Goal: Task Accomplishment & Management: Manage account settings

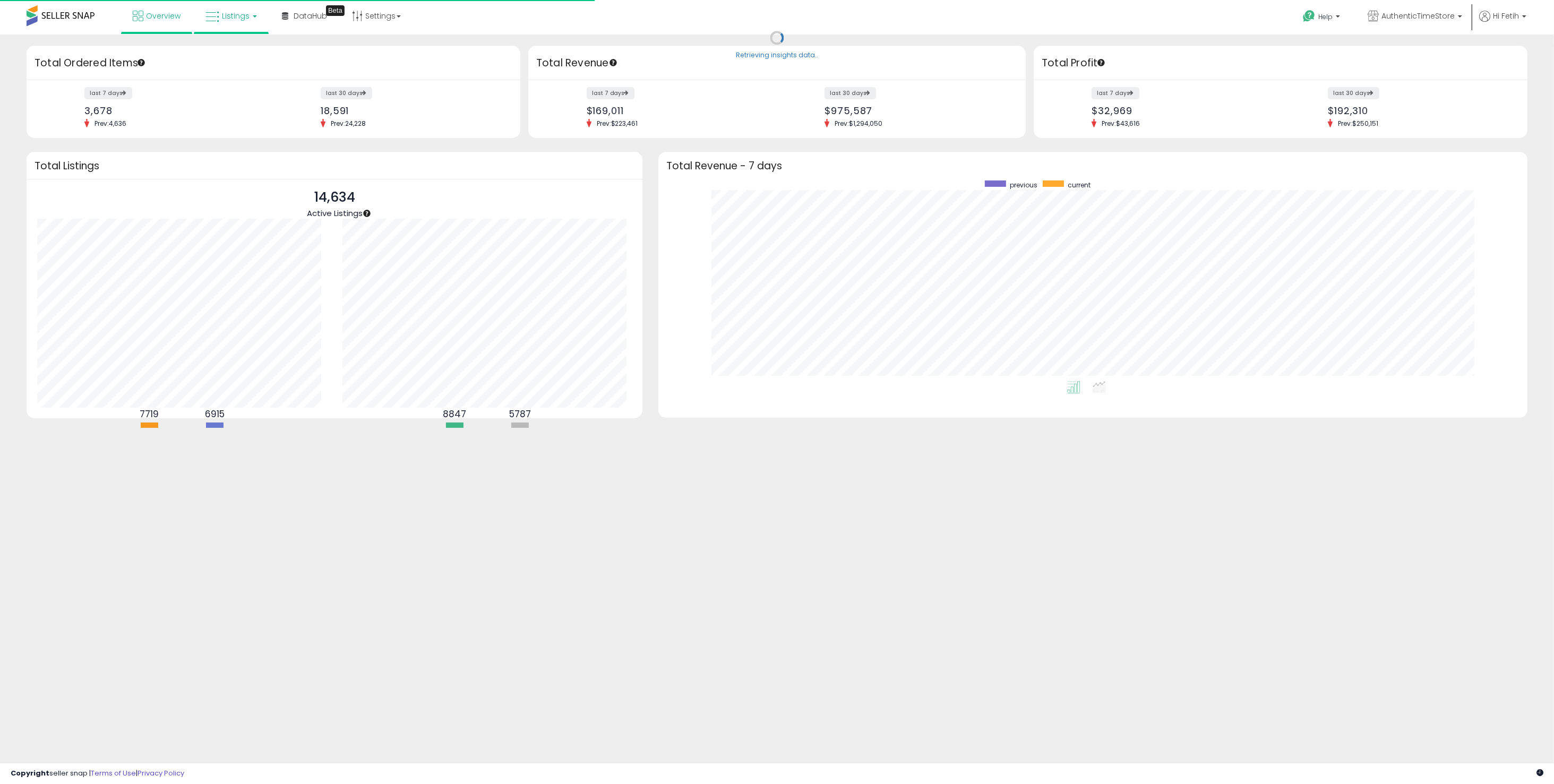
scroll to position [200, 848]
click at [246, 5] on link "Listings" at bounding box center [231, 16] width 68 height 32
click at [253, 42] on li at bounding box center [239, 55] width 89 height 37
click at [236, 13] on span "Listings" at bounding box center [236, 16] width 28 height 11
click at [244, 59] on icon at bounding box center [239, 52] width 46 height 14
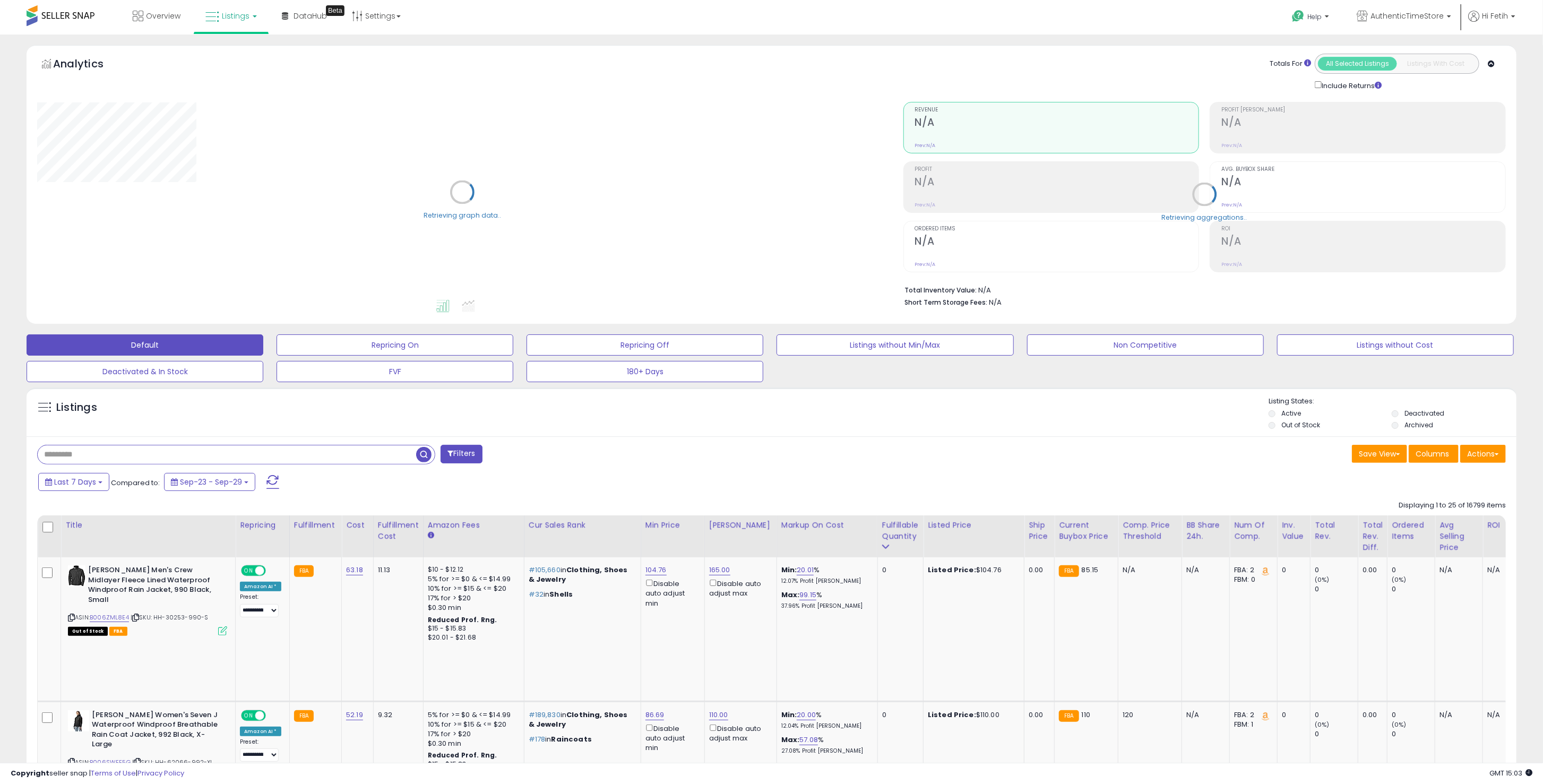
click at [149, 452] on input "text" at bounding box center [226, 454] width 378 height 19
type input "****"
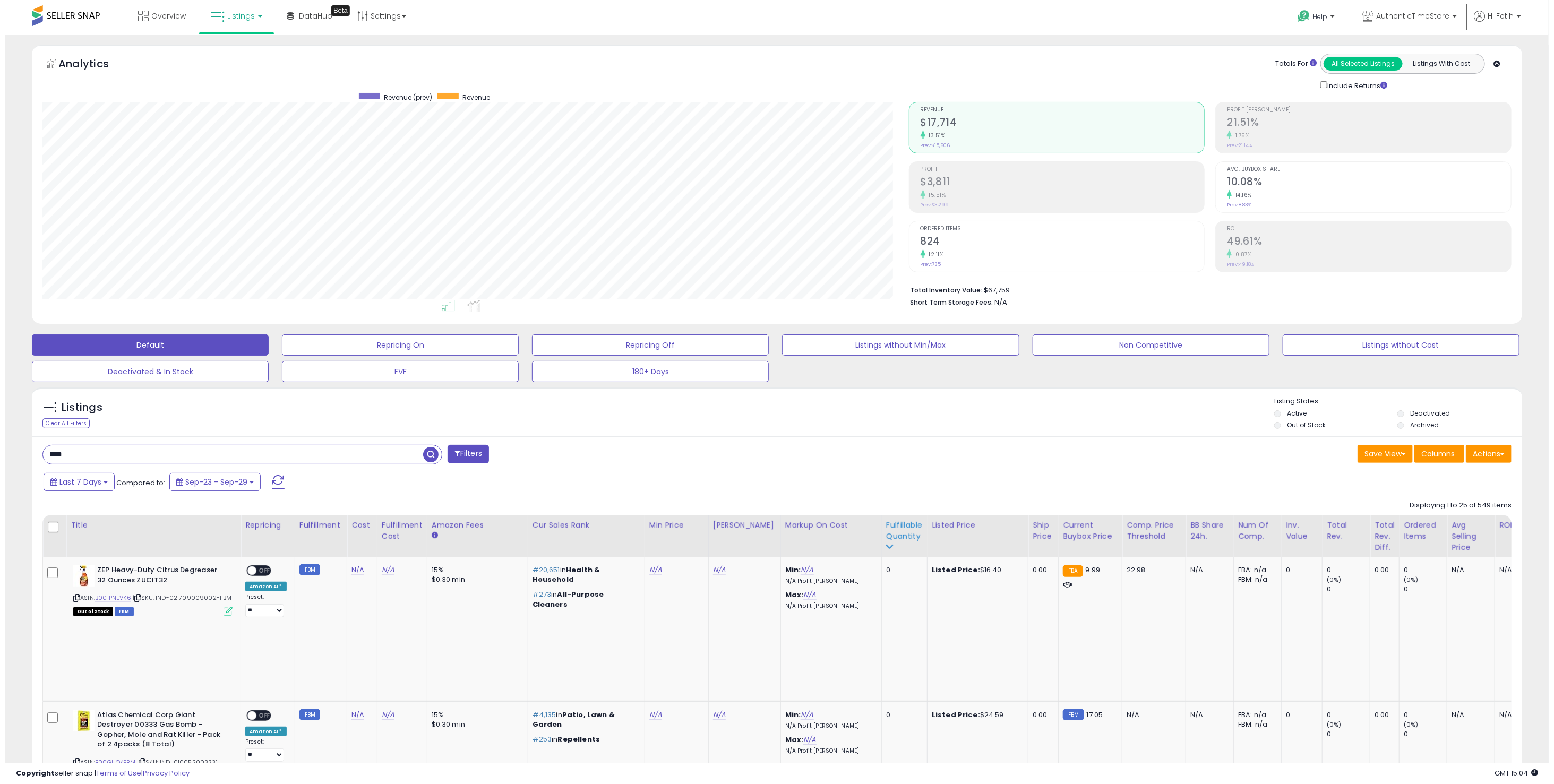
scroll to position [217, 866]
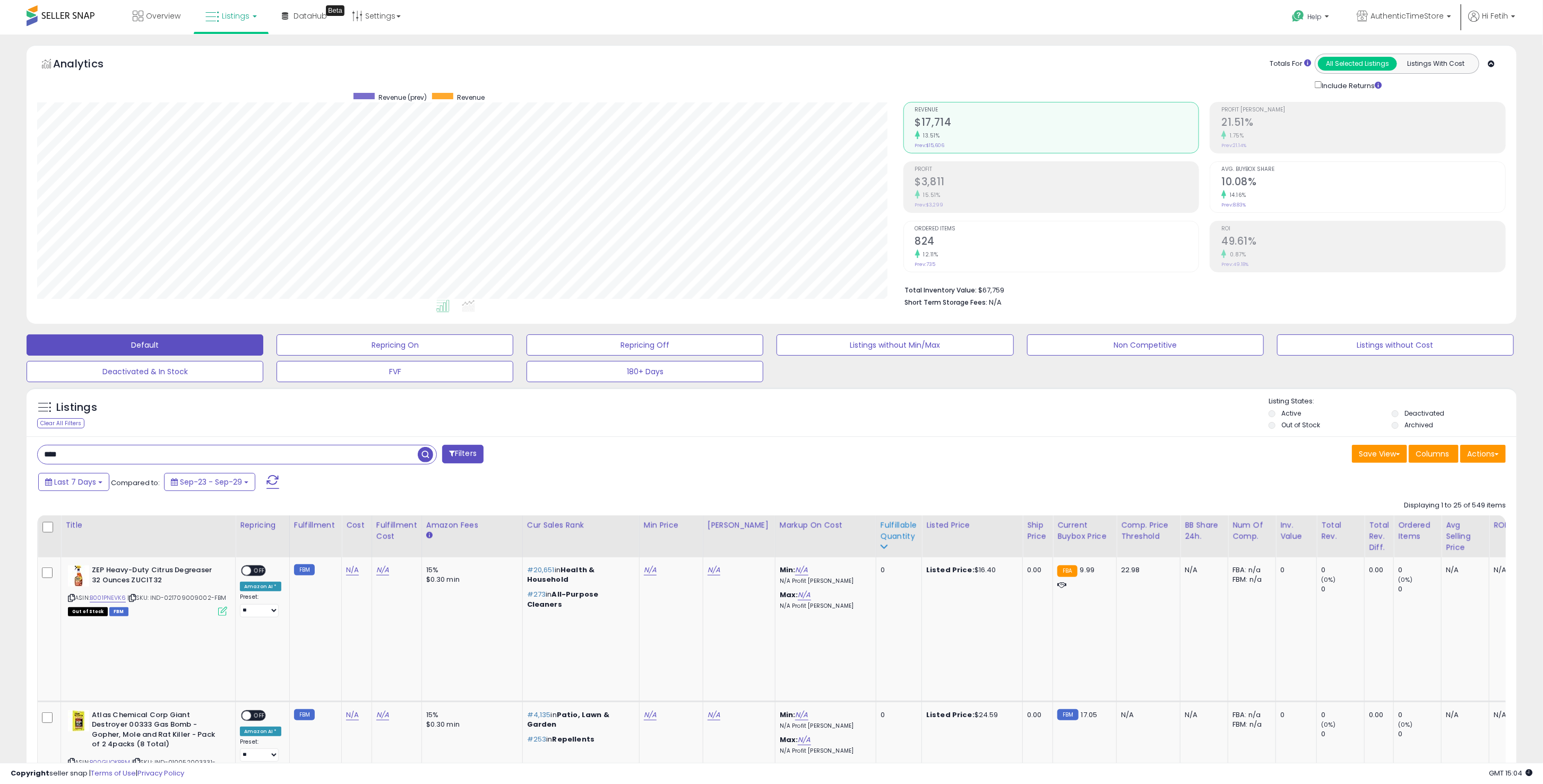
click at [881, 525] on div "Fulfillable Quantity" at bounding box center [899, 531] width 37 height 22
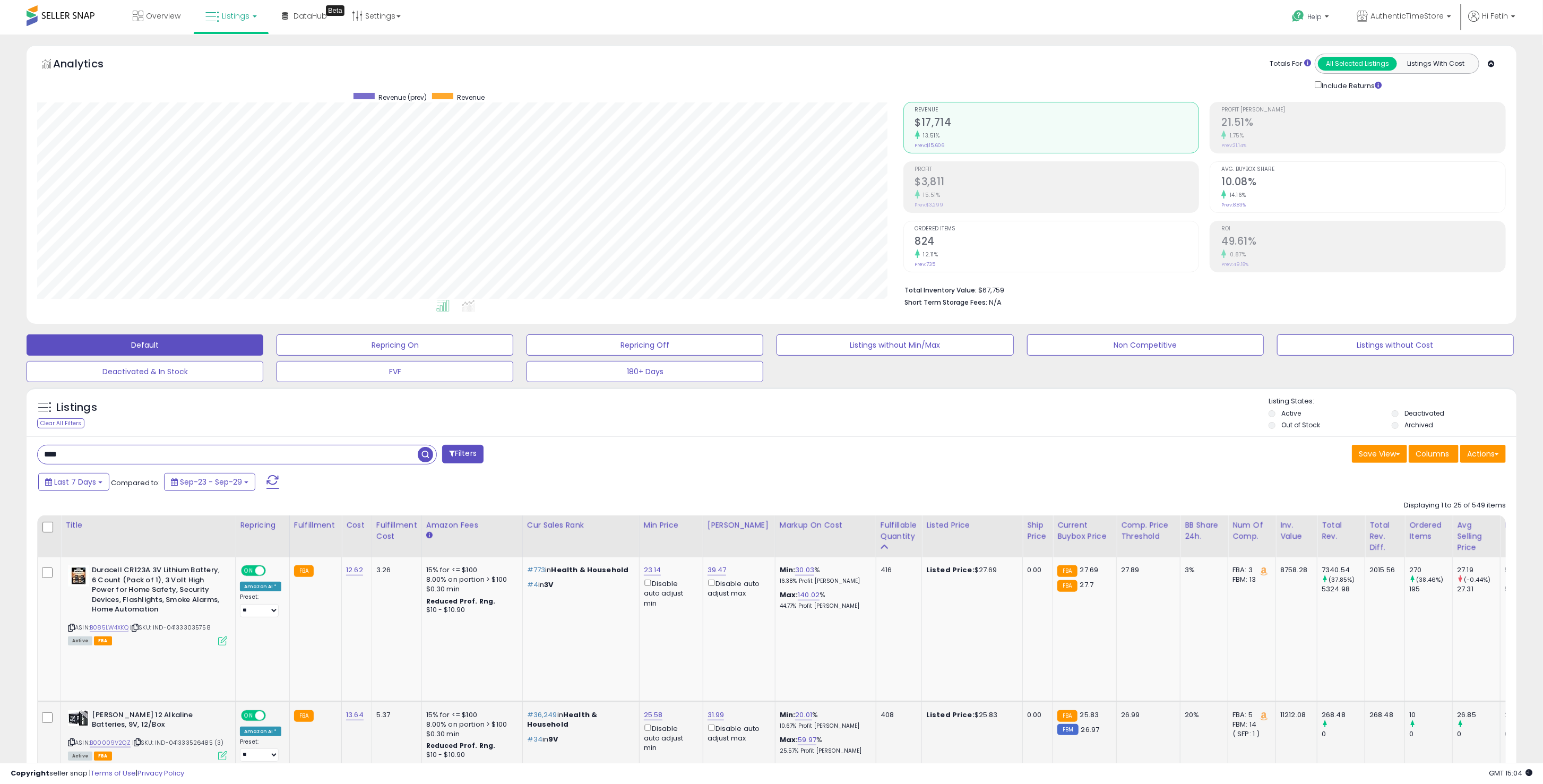
scroll to position [283, 0]
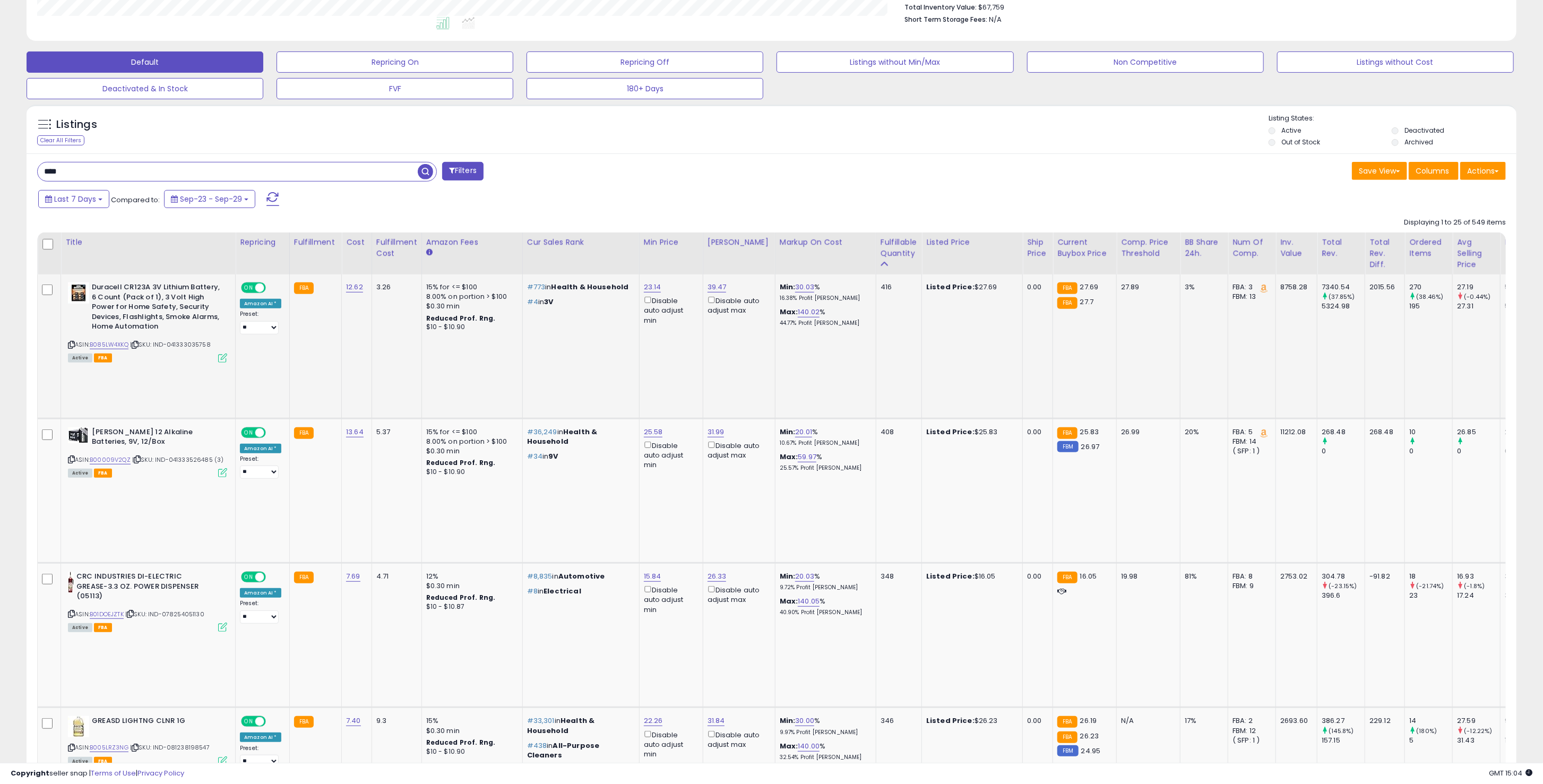
drag, startPoint x: 1422, startPoint y: 282, endPoint x: 858, endPoint y: 277, distance: 564.0
click at [858, 277] on tr "**********" at bounding box center [1166, 346] width 2257 height 144
click at [878, 300] on td "416" at bounding box center [899, 346] width 46 height 144
click at [881, 291] on div "416" at bounding box center [897, 287] width 33 height 10
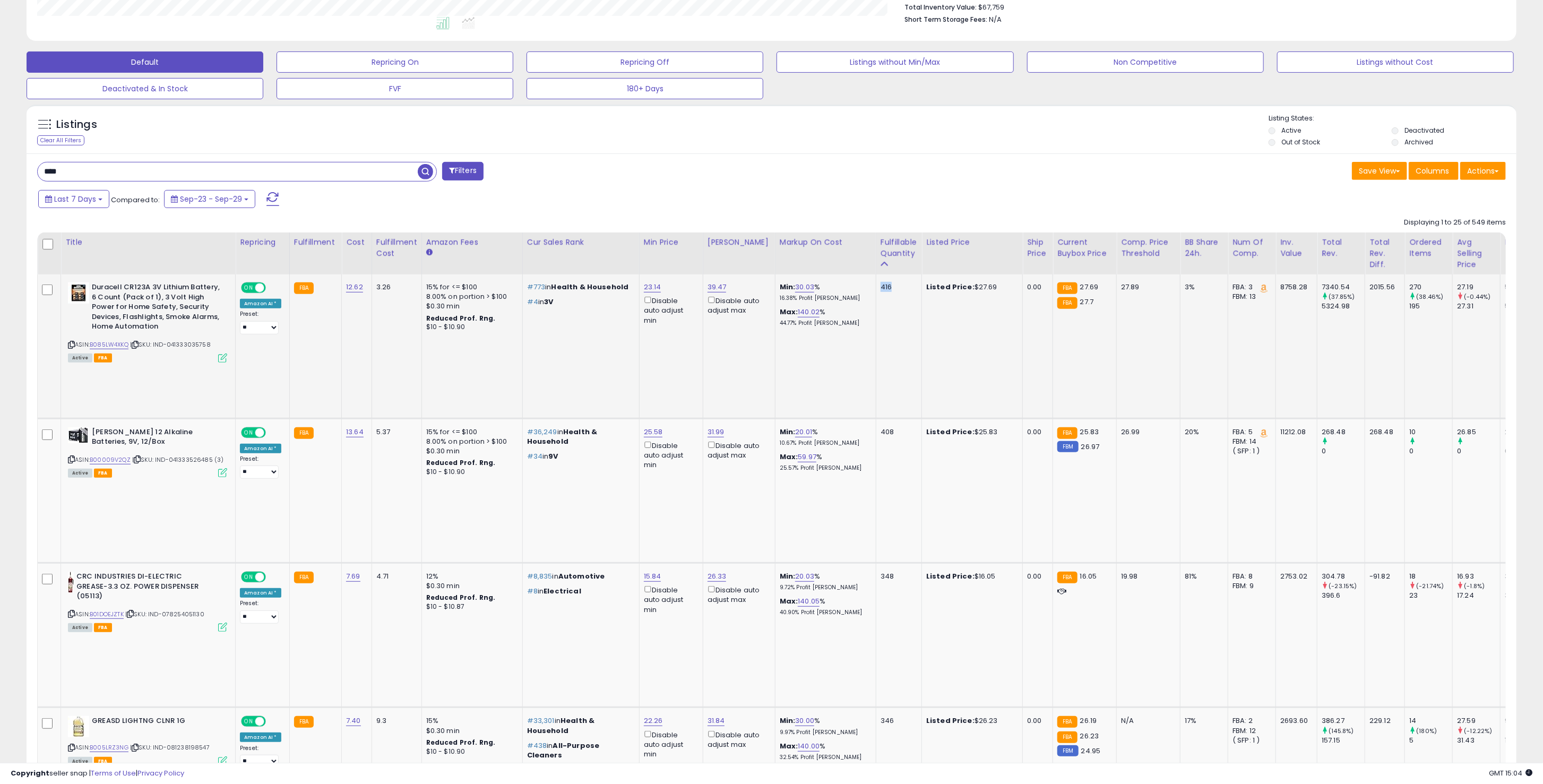
click at [876, 309] on td "416" at bounding box center [899, 346] width 46 height 144
drag, startPoint x: 813, startPoint y: 377, endPoint x: 753, endPoint y: 378, distance: 60.0
click at [753, 419] on tr "**********" at bounding box center [1166, 490] width 2257 height 144
click at [848, 427] on div "Min: 20.01 % 10.67% Profit Margin" at bounding box center [824, 437] width 88 height 20
click at [680, 427] on div "25.58 Disable auto adjust min" at bounding box center [670, 448] width 51 height 43
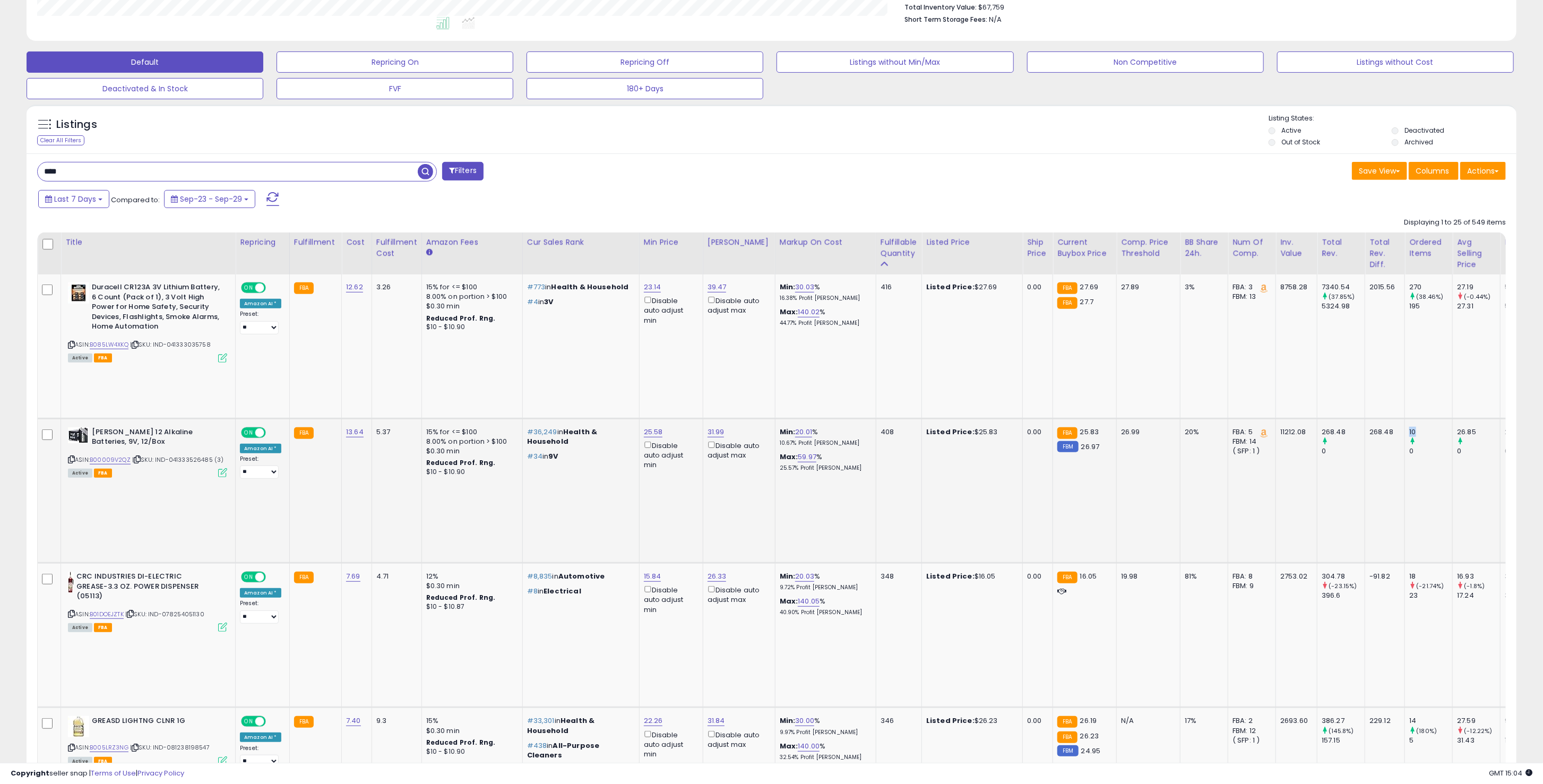
drag, startPoint x: 1412, startPoint y: 379, endPoint x: 1393, endPoint y: 378, distance: 19.0
click at [1410, 427] on div "10" at bounding box center [1431, 432] width 43 height 10
click at [1410, 446] on div "0" at bounding box center [1431, 451] width 43 height 10
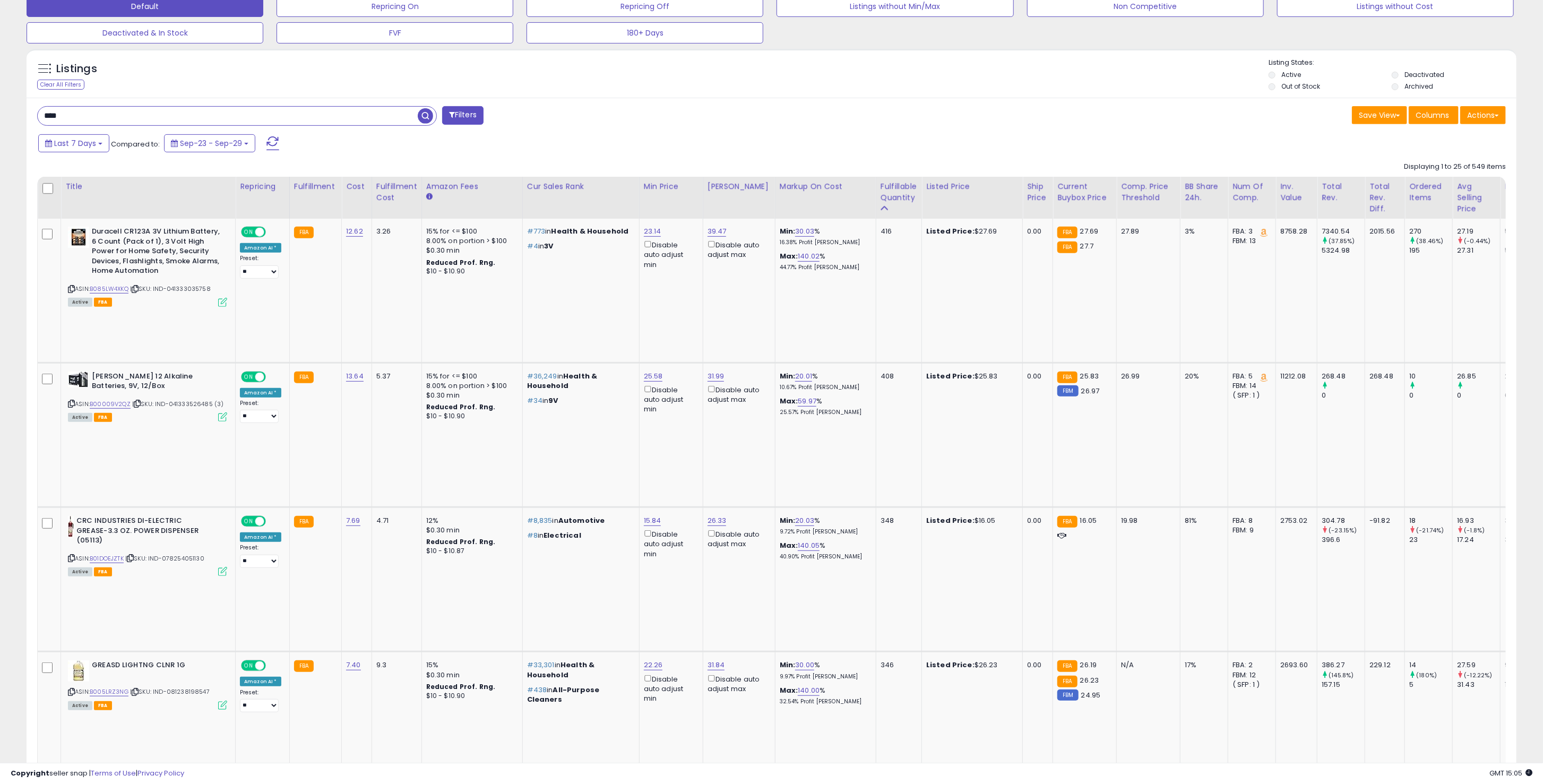
scroll to position [353, 0]
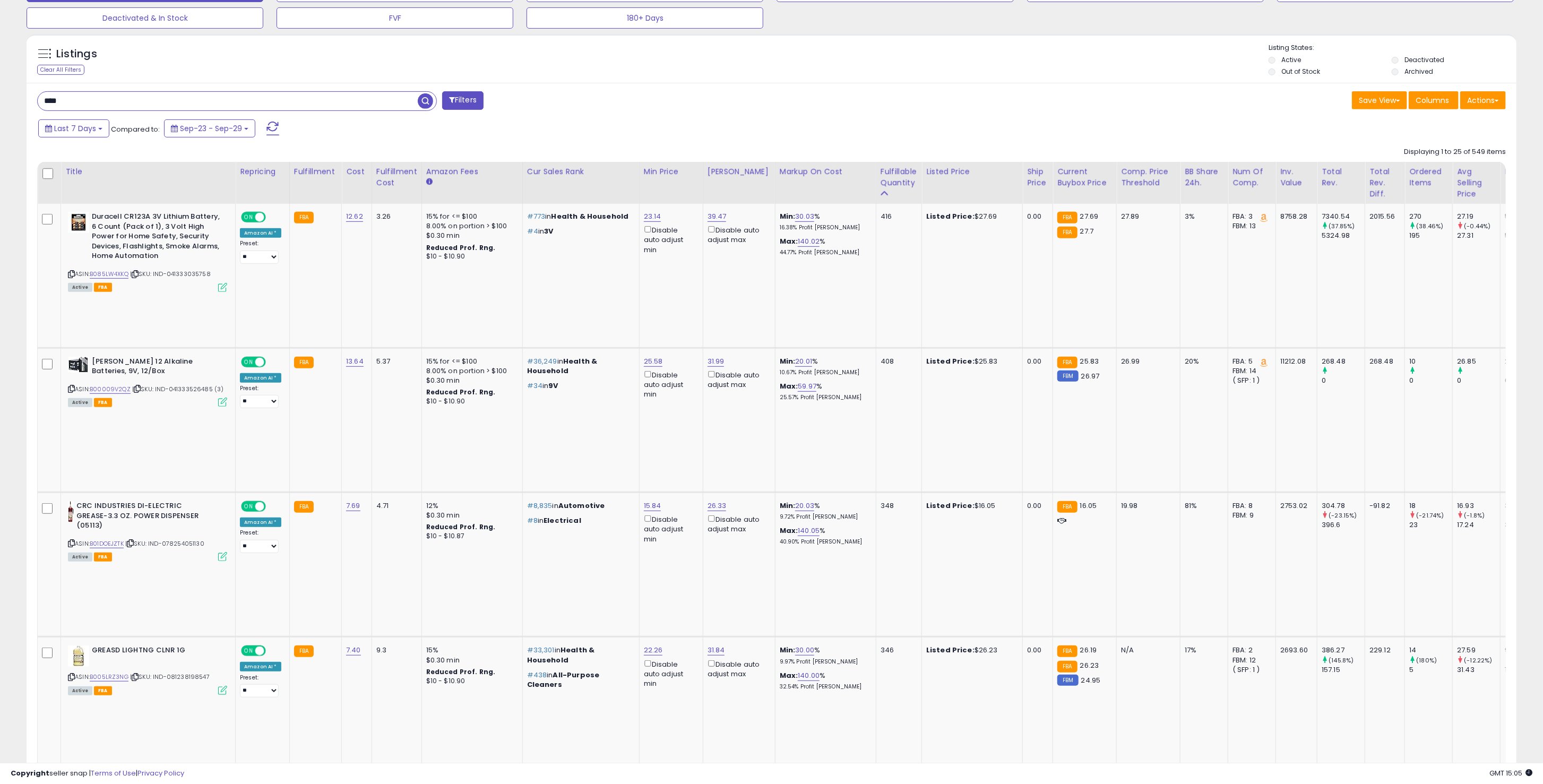
drag, startPoint x: 1083, startPoint y: 614, endPoint x: 1065, endPoint y: 599, distance: 23.4
drag, startPoint x: 665, startPoint y: 601, endPoint x: 633, endPoint y: 601, distance: 32.0
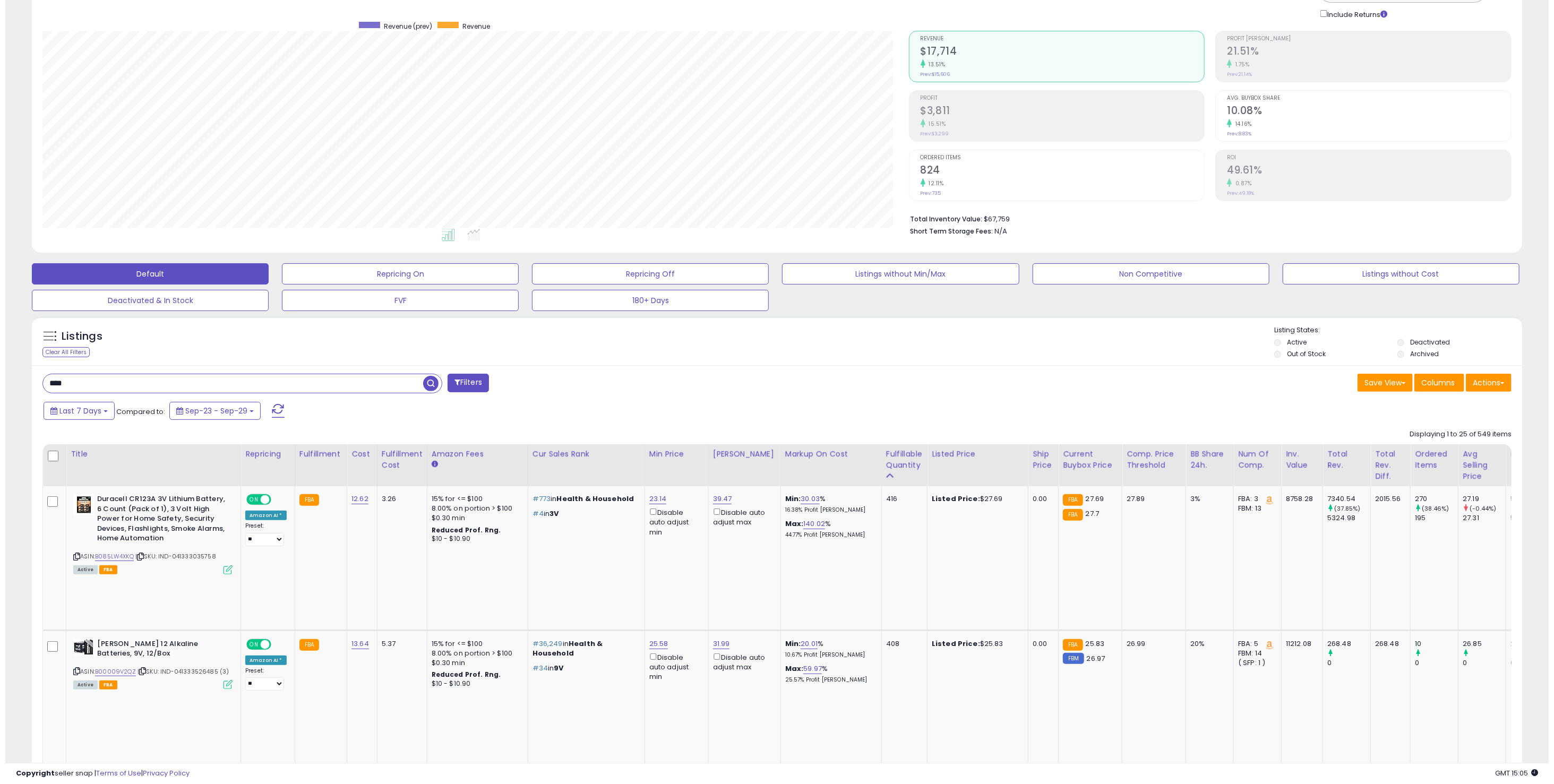
scroll to position [0, 0]
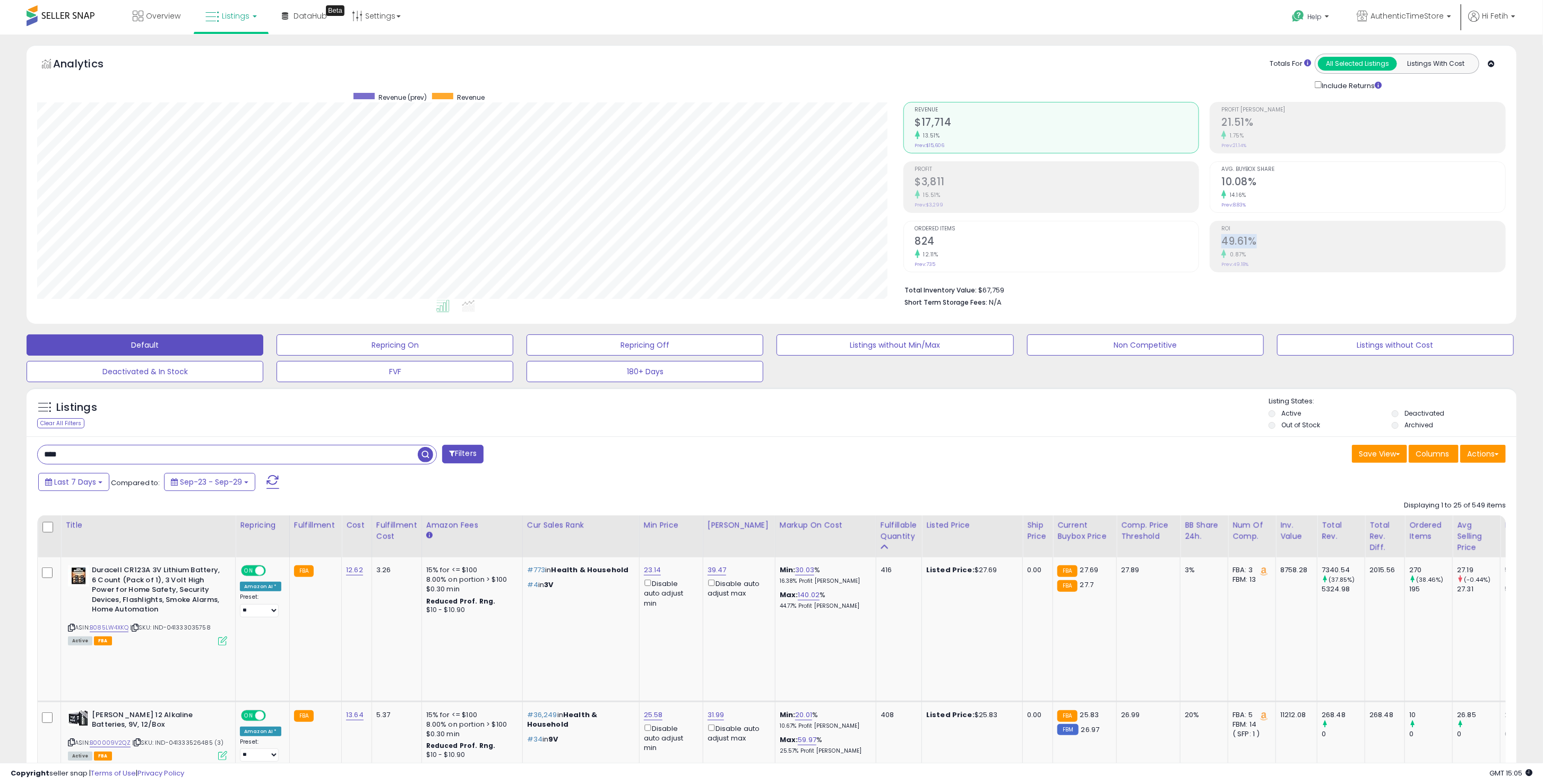
drag, startPoint x: 1231, startPoint y: 236, endPoint x: 1222, endPoint y: 236, distance: 9.0
click at [1222, 236] on h2 "49.61%" at bounding box center [1363, 242] width 284 height 14
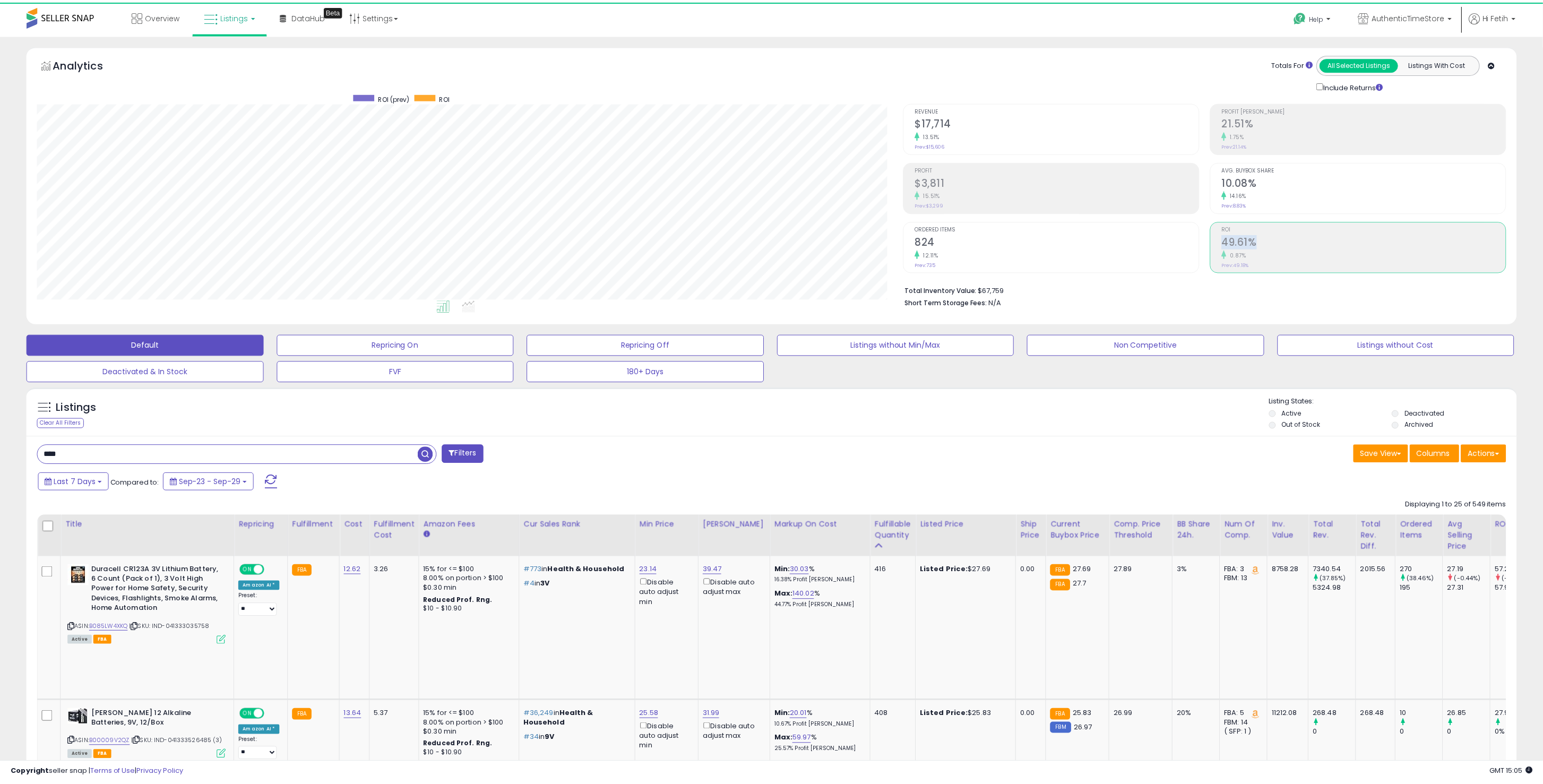
scroll to position [217, 866]
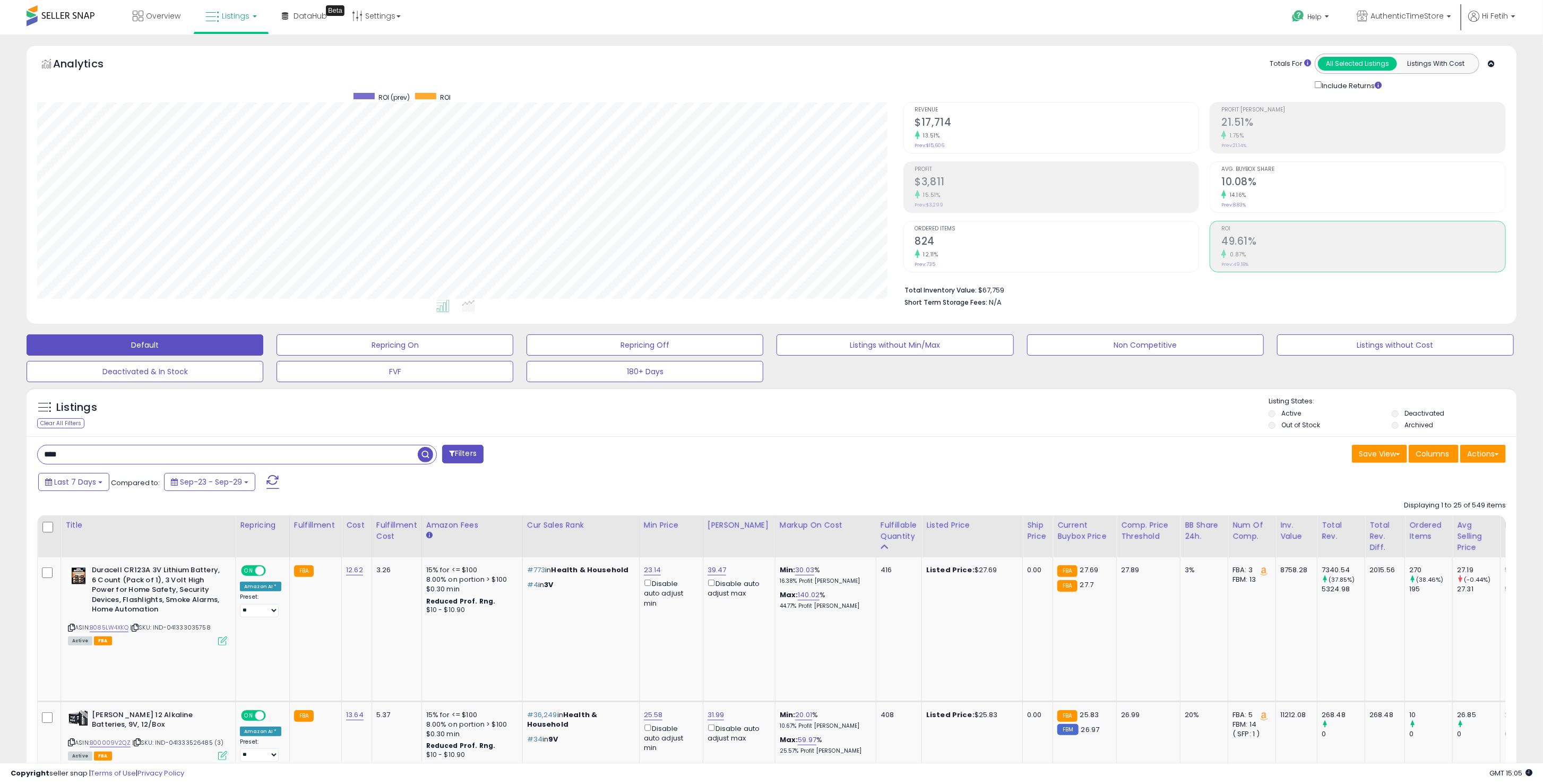
click at [1050, 393] on div "Listings Clear All Filters" at bounding box center [772, 411] width 1490 height 49
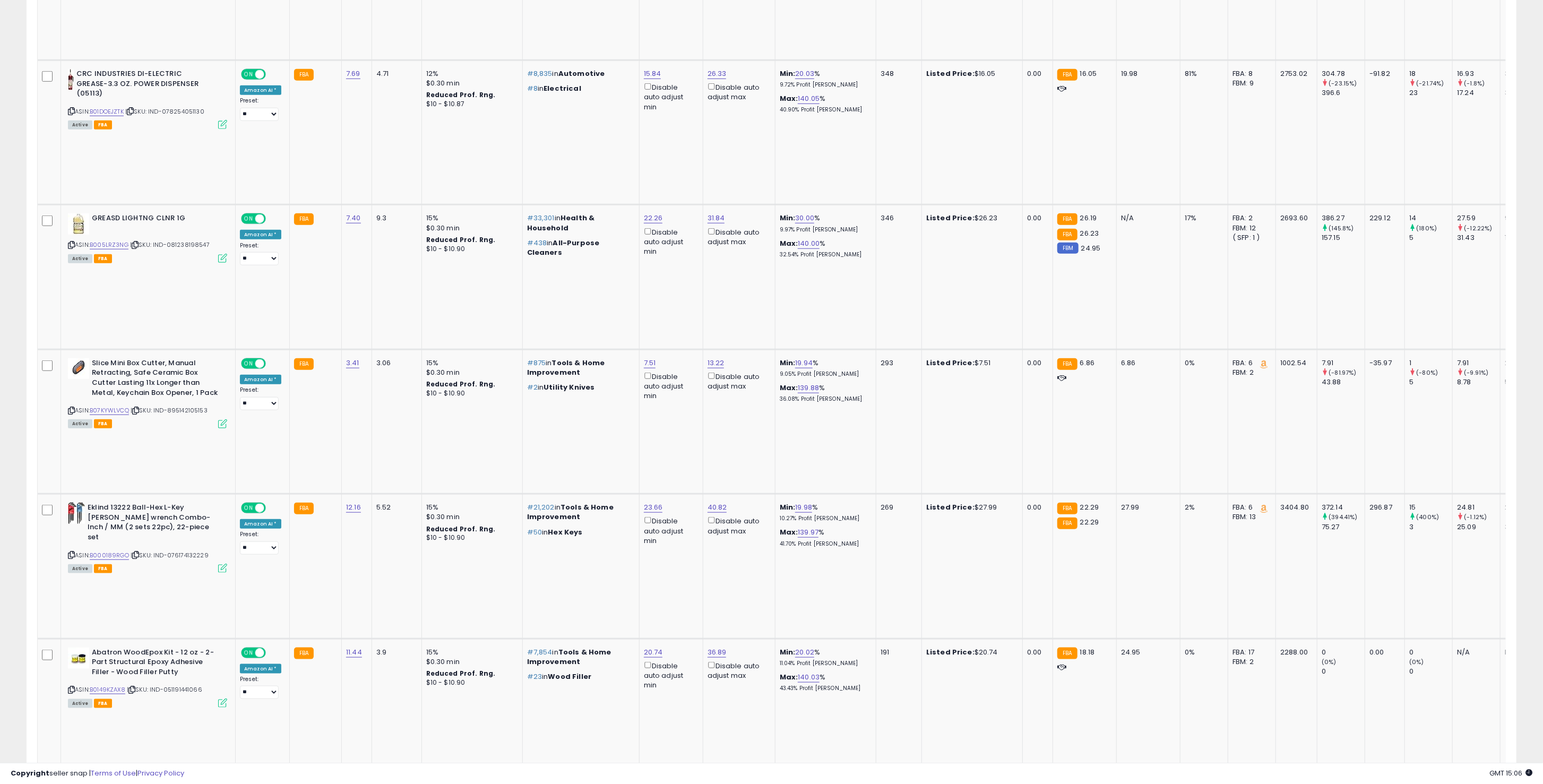
scroll to position [0, 0]
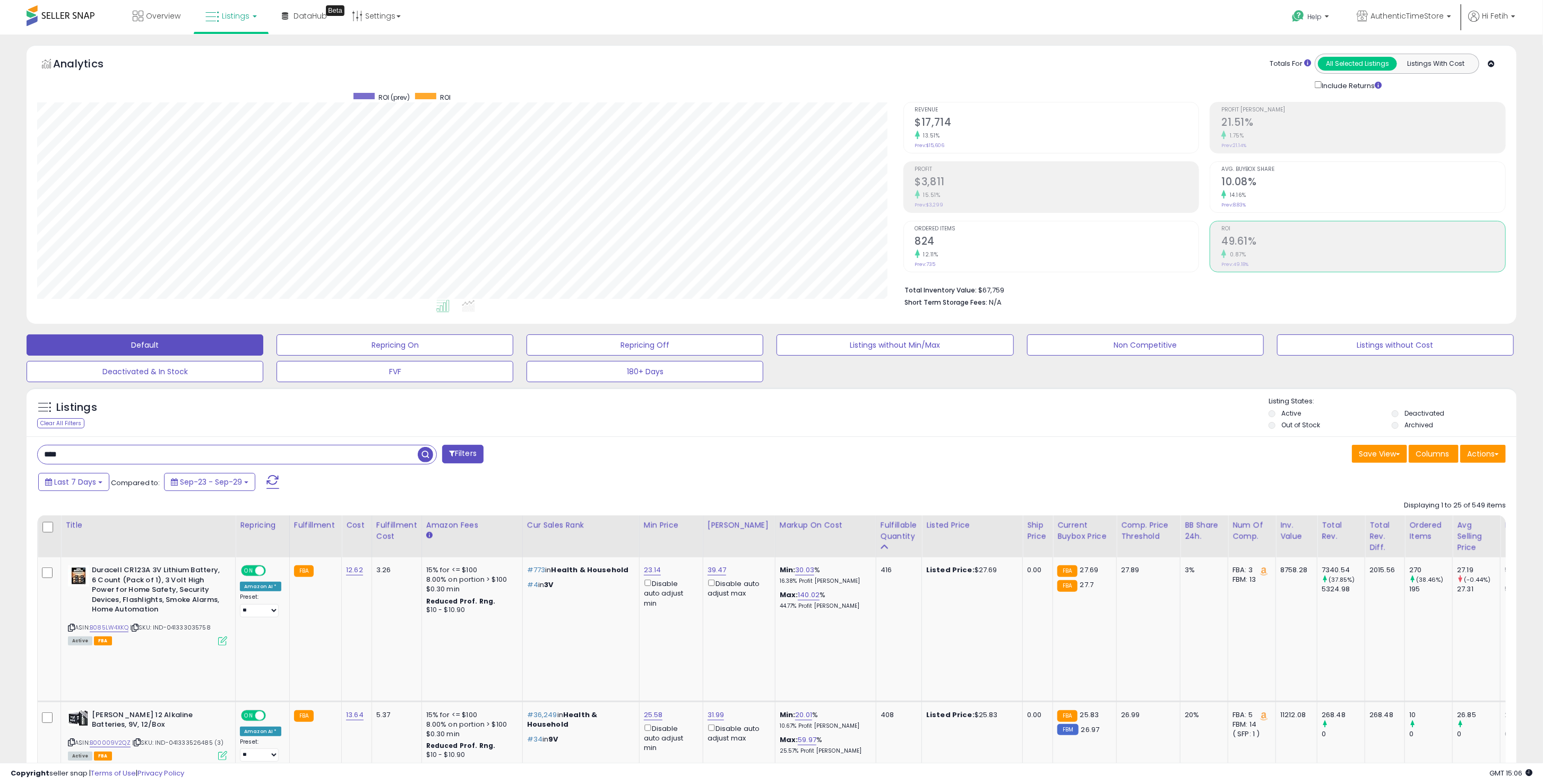
click at [110, 458] on input "****" at bounding box center [227, 454] width 380 height 19
